Goal: Communication & Community: Share content

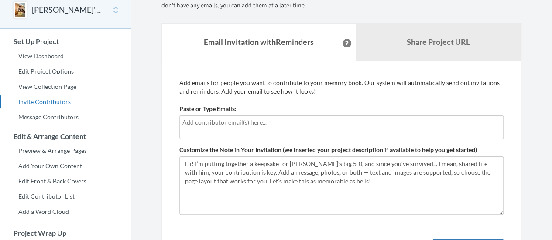
scroll to position [87, 0]
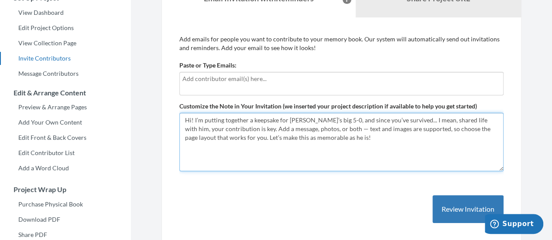
drag, startPoint x: 349, startPoint y: 140, endPoint x: 153, endPoint y: 121, distance: 196.8
click at [130, 116] on div "Main menu Peter's 50th Select a project Peter's 50th Start Project Set Up Proje…" at bounding box center [276, 130] width 552 height 434
paste textarea "Dearest friends, family and colleagues, I’m putting together a keepsake for Pet…"
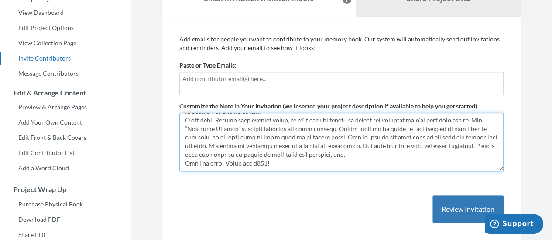
scroll to position [52, 0]
drag, startPoint x: 373, startPoint y: 153, endPoint x: 384, endPoint y: 152, distance: 10.9
click at [373, 153] on textarea "Hi! I’m putting together a keepsake for Peter’s big 5-0, and since you’ve survi…" at bounding box center [341, 142] width 324 height 58
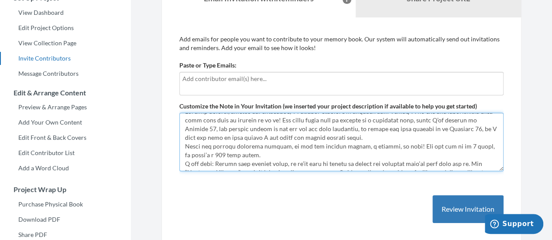
click at [324, 155] on textarea "Hi! I’m putting together a keepsake for Peter’s big 5-0, and since you’ve survi…" at bounding box center [341, 142] width 324 height 58
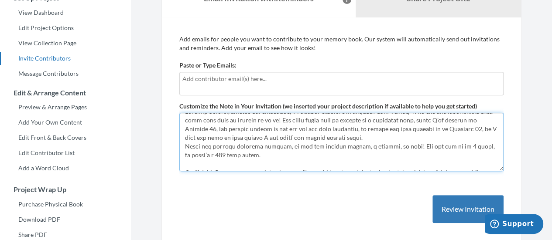
click at [369, 141] on textarea "Hi! I’m putting together a keepsake for Peter’s big 5-0, and since you’ve survi…" at bounding box center [341, 142] width 324 height 58
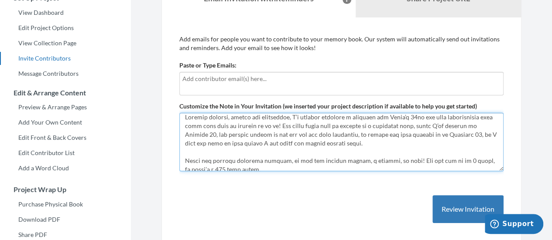
scroll to position [0, 0]
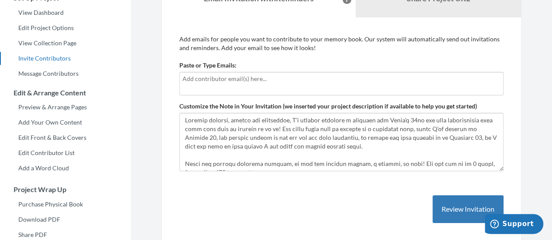
click at [242, 85] on div at bounding box center [341, 84] width 324 height 24
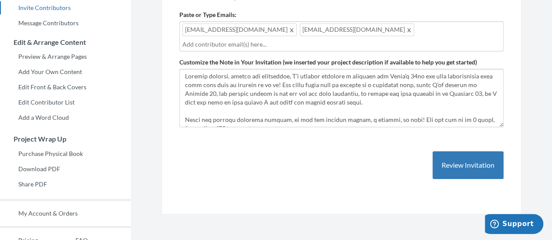
scroll to position [175, 0]
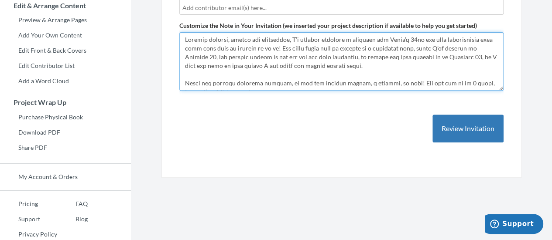
click at [378, 64] on textarea "Hi! I’m putting together a keepsake for Peter’s big 5-0, and since you’ve survi…" at bounding box center [341, 61] width 324 height 58
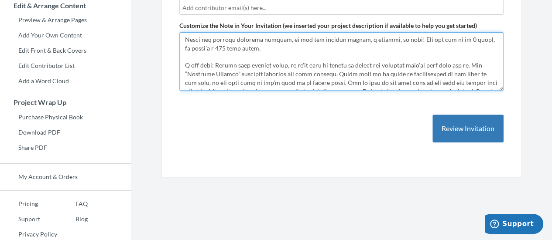
click at [454, 40] on textarea "Hi! I’m putting together a keepsake for Peter’s big 5-0, and since you’ve survi…" at bounding box center [341, 61] width 324 height 58
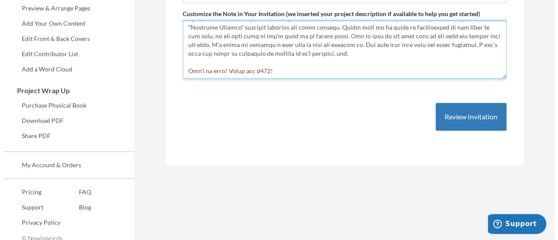
scroll to position [193, 0]
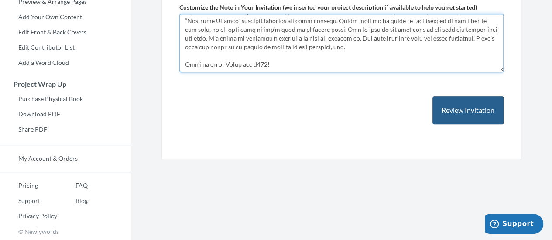
type textarea "Loremip dolorsi, ametco adi elitseddoe, T’i utlabor etdolore m aliquaen adm Ven…"
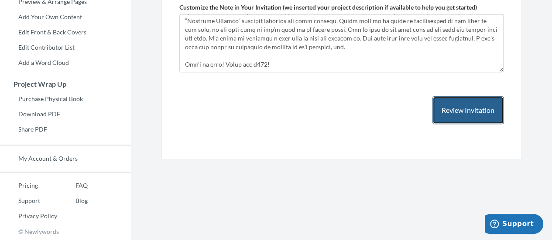
click at [467, 110] on button "Review Invitation" at bounding box center [467, 110] width 71 height 28
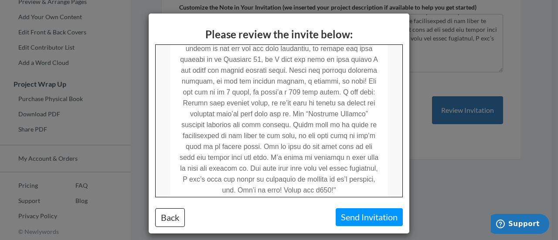
scroll to position [393, 0]
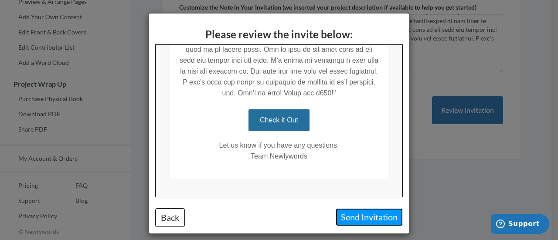
click at [369, 222] on button "Send Invitation" at bounding box center [369, 218] width 67 height 18
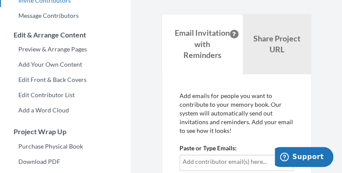
scroll to position [122, 0]
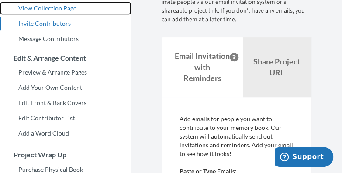
click at [55, 10] on link "View Collection Page" at bounding box center [65, 8] width 131 height 13
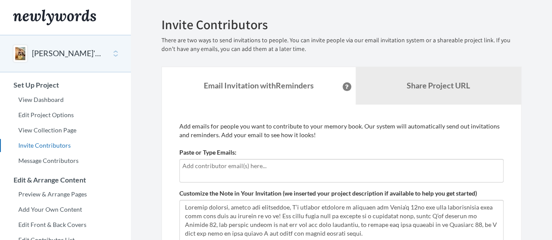
scroll to position [131, 0]
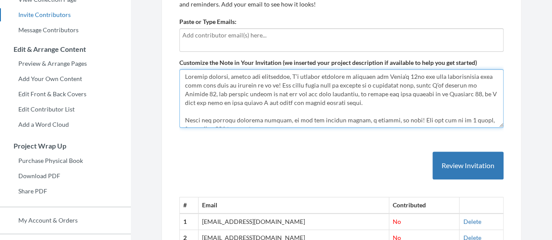
click at [355, 106] on textarea "Customize the Note in Your Invitation (we inserted your project description if …" at bounding box center [341, 98] width 324 height 58
paste textarea "The final piece will be printed as a hardcover book, which I’ll present on [DAT…"
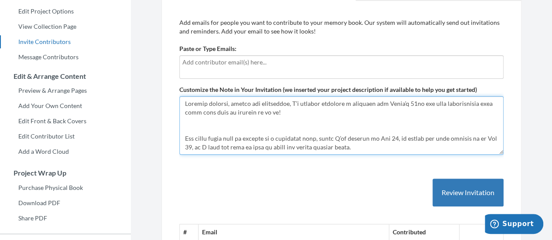
scroll to position [0, 0]
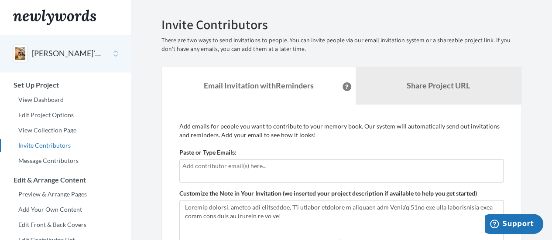
click at [218, 165] on input "text" at bounding box center [340, 166] width 316 height 10
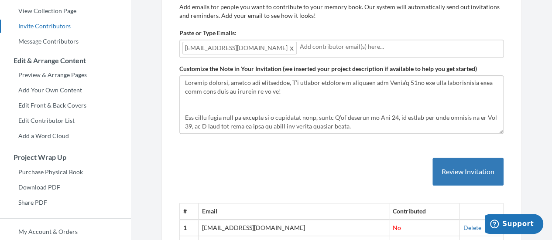
scroll to position [131, 0]
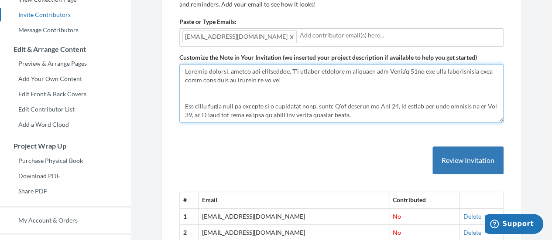
click at [290, 94] on textarea "Customize the Note in Your Invitation (we inserted your project description if …" at bounding box center [341, 93] width 324 height 58
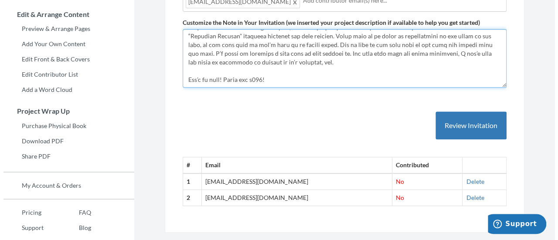
scroll to position [193, 0]
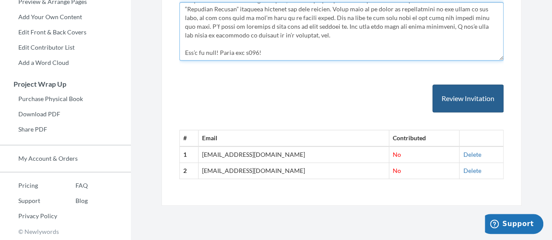
type textarea "Loremip dolorsi, ametco adi elitseddoe, T’i utlabor etdolore m aliquaen adm Ven…"
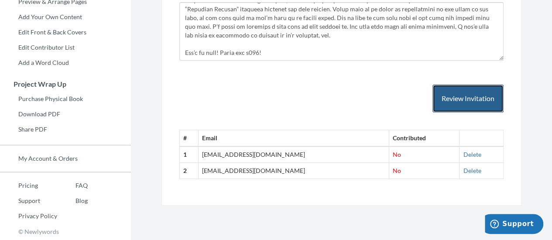
click at [490, 91] on button "Review Invitation" at bounding box center [467, 99] width 71 height 28
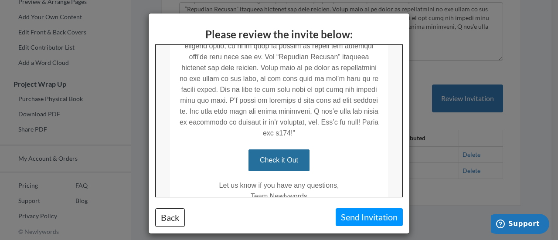
scroll to position [372, 0]
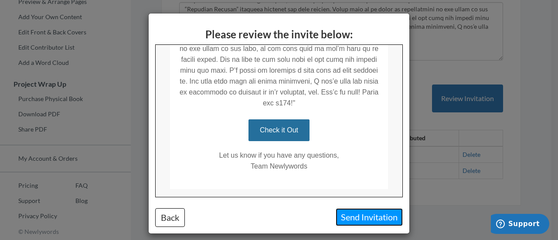
click at [360, 216] on button "Send Invitation" at bounding box center [369, 218] width 67 height 18
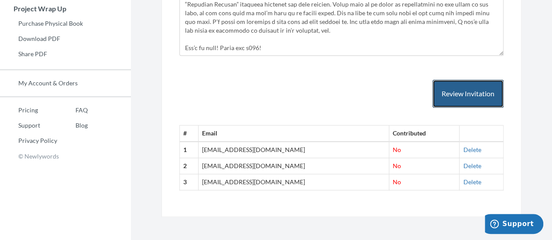
scroll to position [269, 0]
